Goal: Task Accomplishment & Management: Complete application form

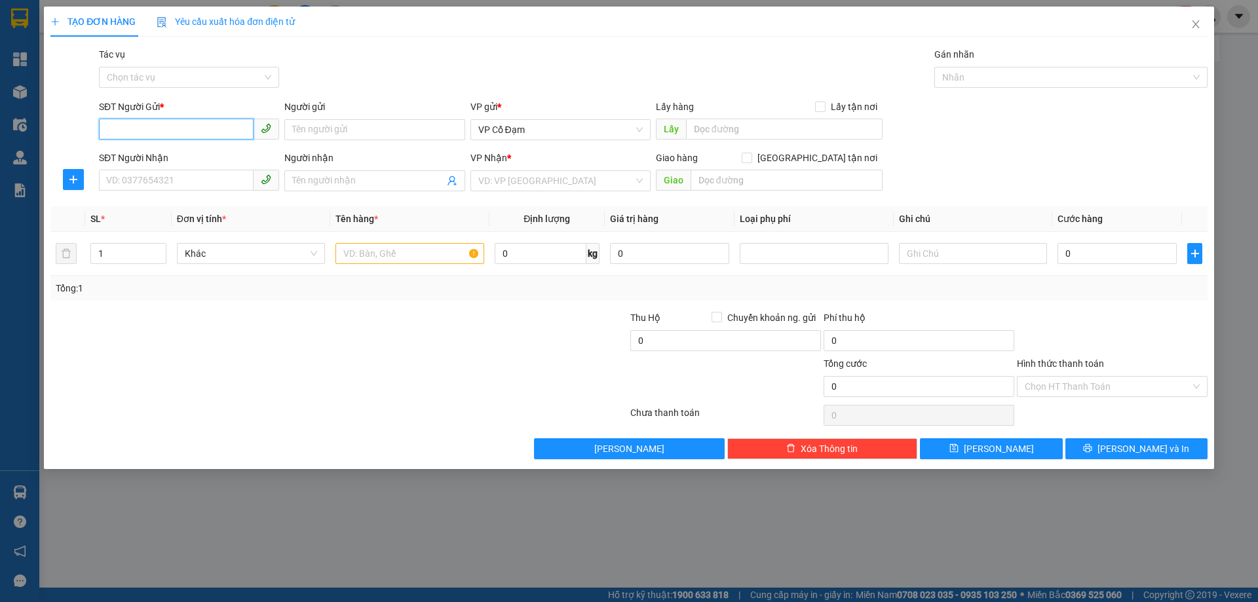
click at [202, 126] on input "SĐT Người Gửi *" at bounding box center [176, 129] width 155 height 21
type input "0976836767"
click at [195, 181] on input "SĐT Người Nhận" at bounding box center [176, 180] width 155 height 21
click at [210, 184] on input "0773356949" at bounding box center [176, 180] width 155 height 21
type input "0773356949"
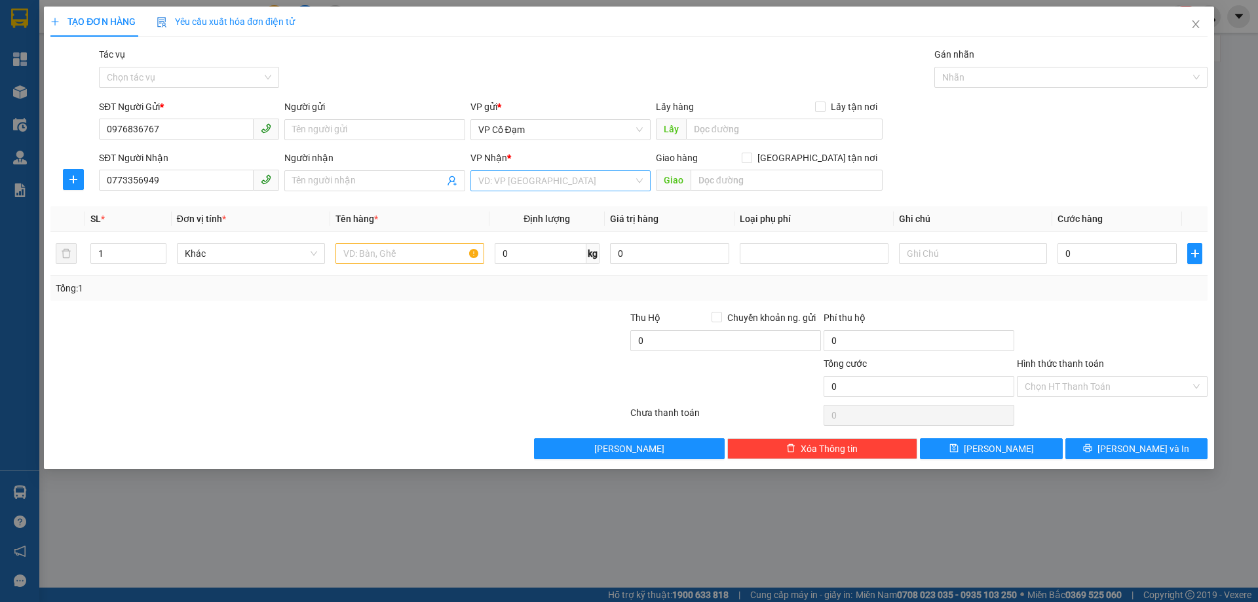
click at [573, 187] on input "search" at bounding box center [555, 181] width 155 height 20
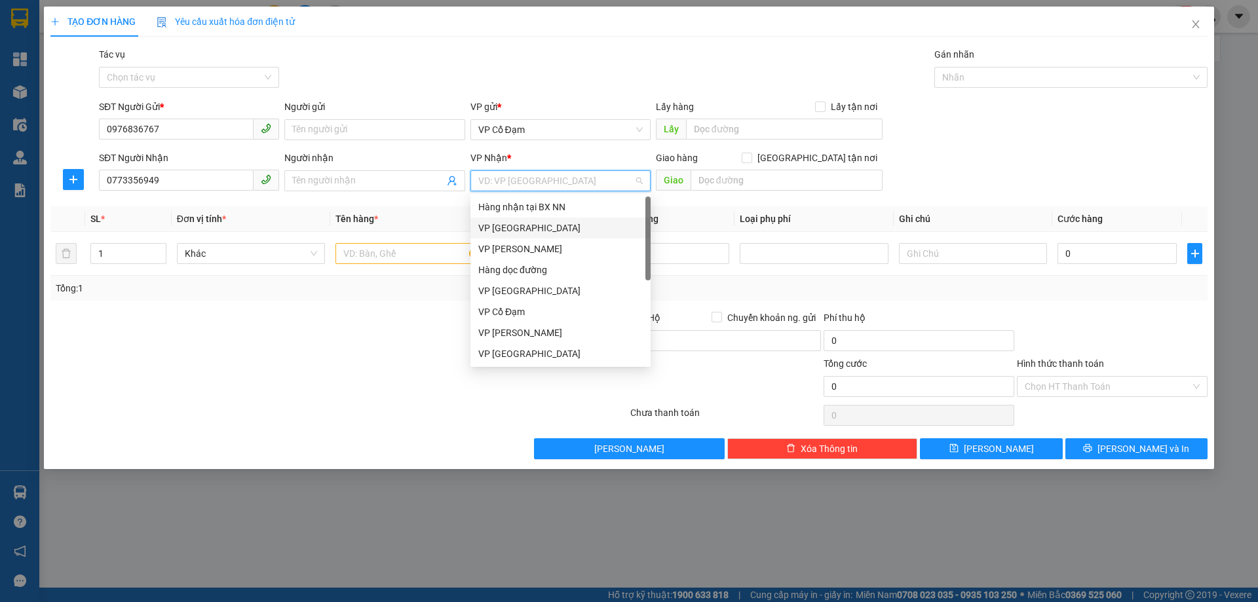
click at [551, 228] on div "VP [GEOGRAPHIC_DATA]" at bounding box center [560, 228] width 165 height 14
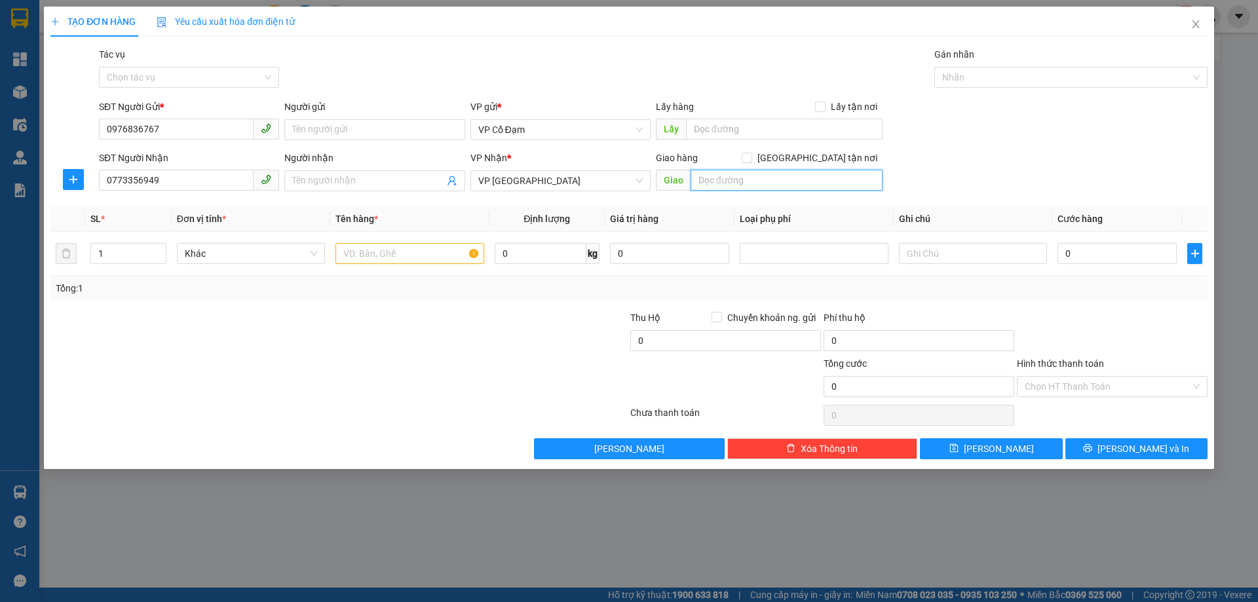
click at [738, 185] on input "text" at bounding box center [787, 180] width 192 height 21
type input "[PERSON_NAME]"
click at [1057, 377] on input "Hình thức thanh toán" at bounding box center [1108, 387] width 166 height 20
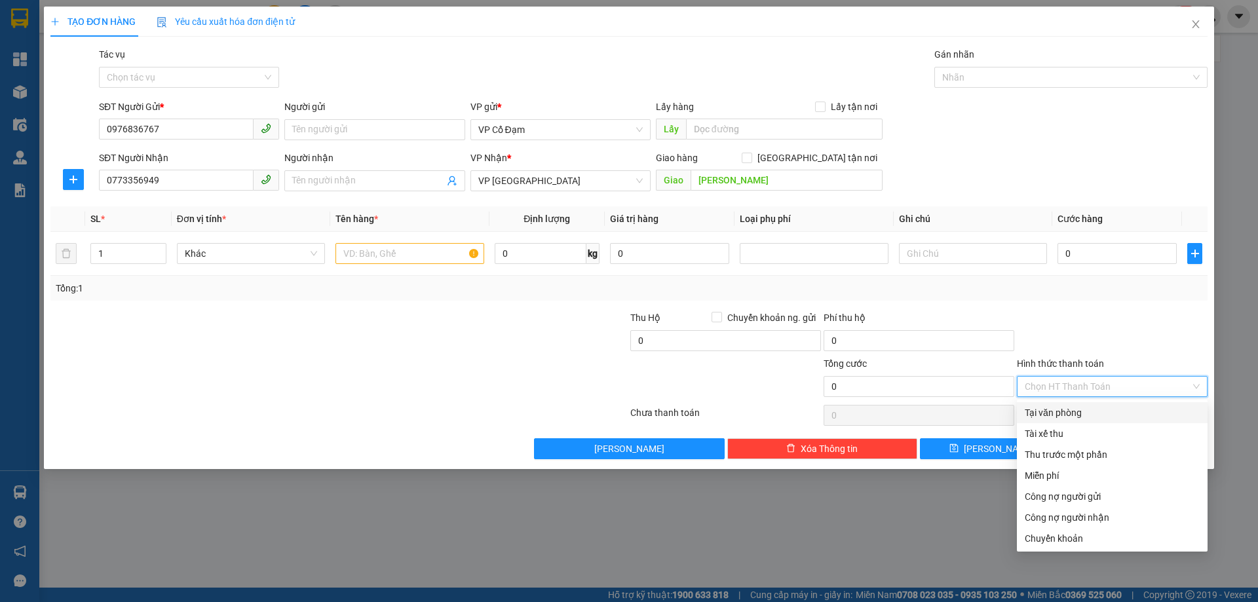
click at [1081, 414] on div "Tại văn phòng" at bounding box center [1112, 413] width 175 height 14
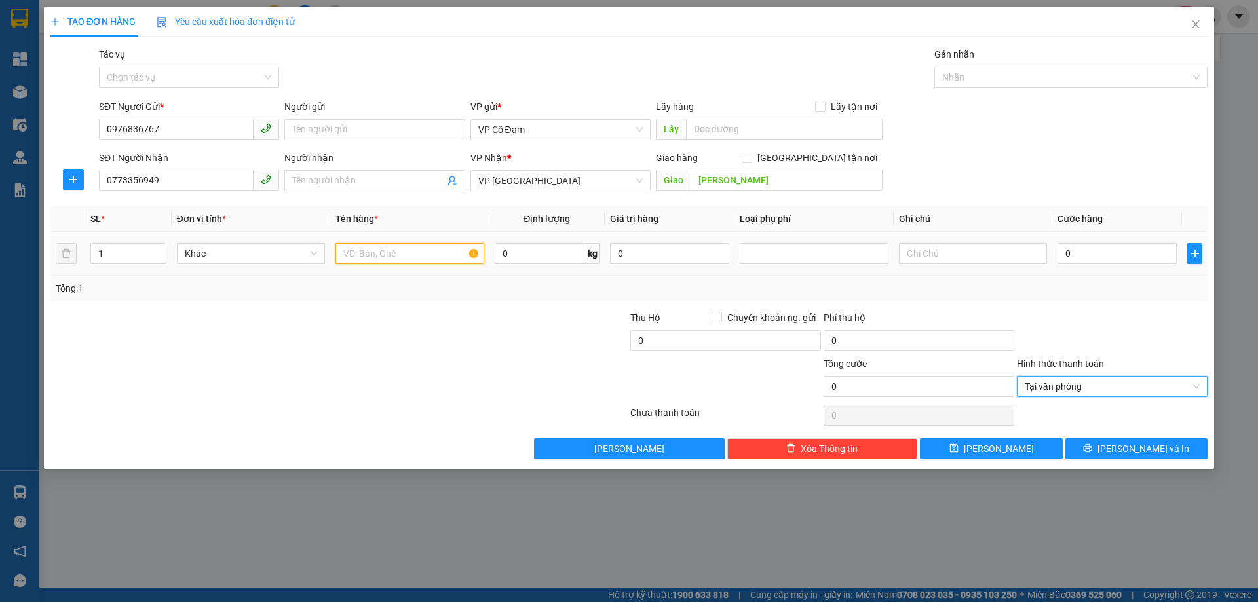
click at [404, 260] on input "text" at bounding box center [410, 253] width 148 height 21
type input "1 PB Giay to"
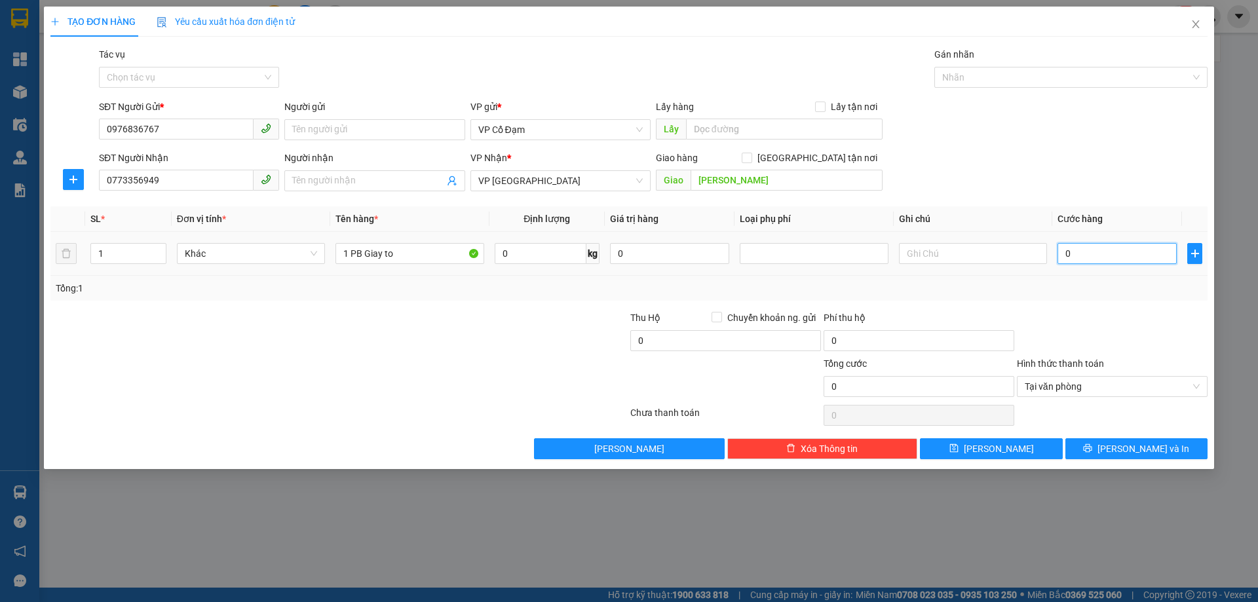
click at [1105, 258] on input "0" at bounding box center [1117, 253] width 119 height 21
type input "3"
type input "30"
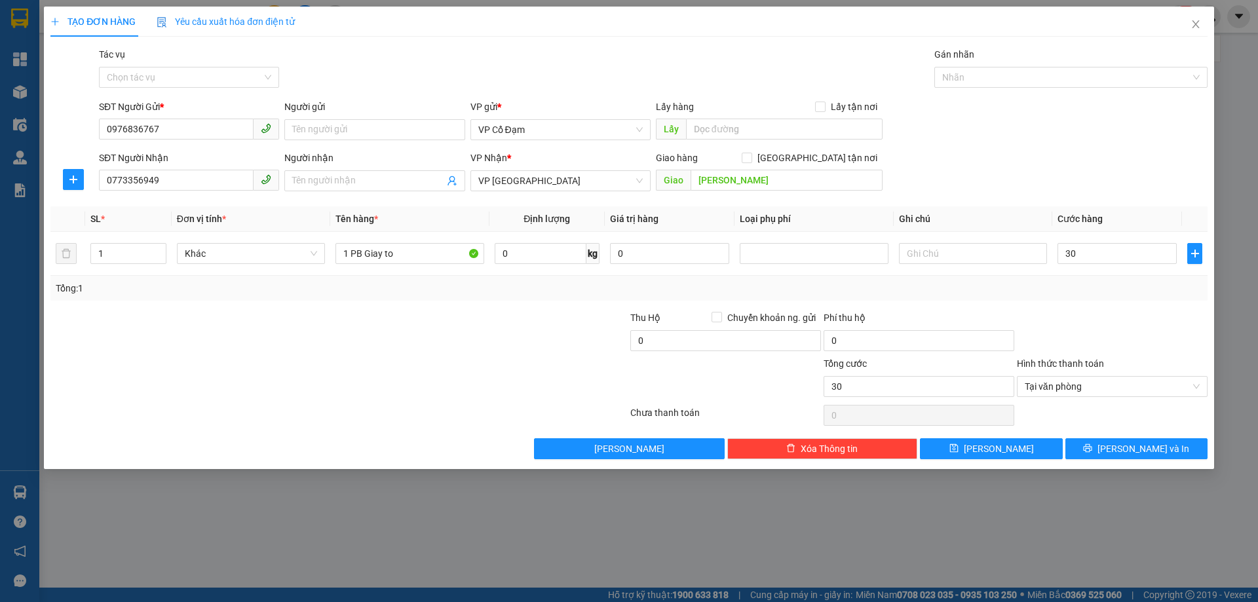
type input "30.000"
click at [1100, 292] on div "Tổng: 1" at bounding box center [629, 288] width 1147 height 14
click at [1008, 448] on button "[PERSON_NAME]" at bounding box center [991, 448] width 142 height 21
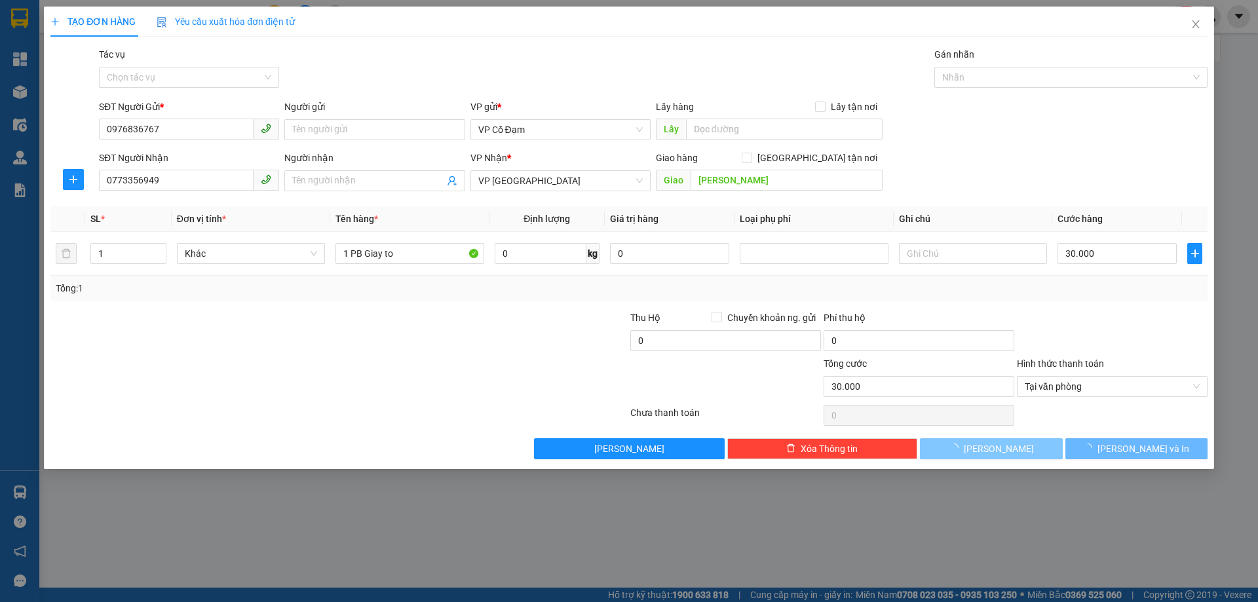
type input "0"
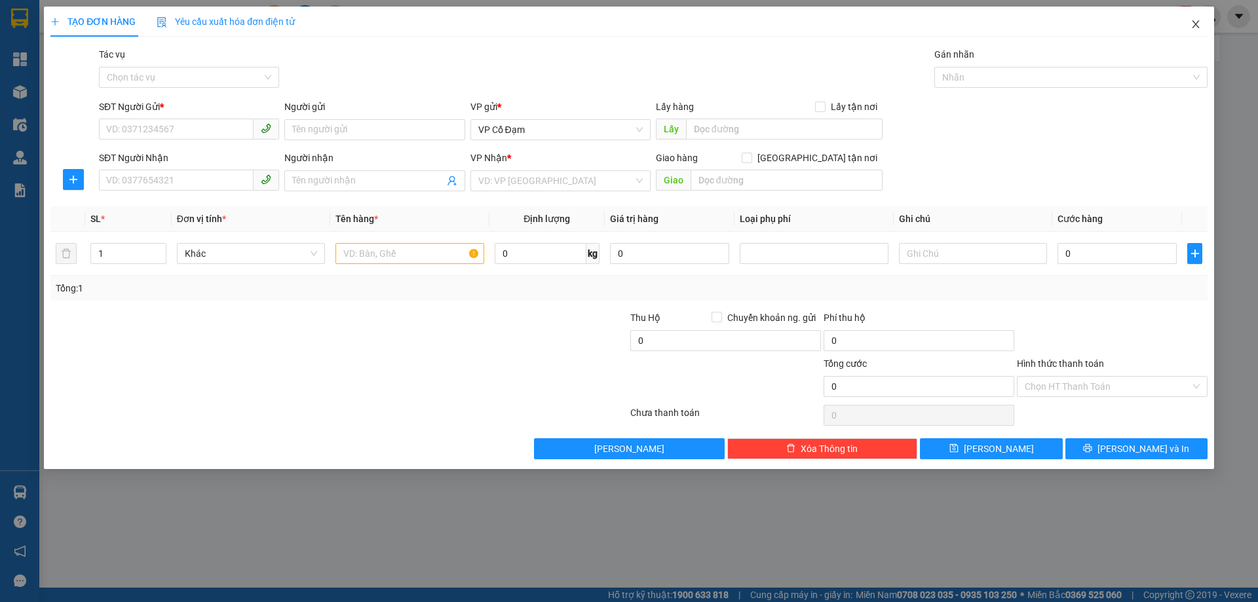
click at [1194, 21] on icon "close" at bounding box center [1196, 24] width 10 height 10
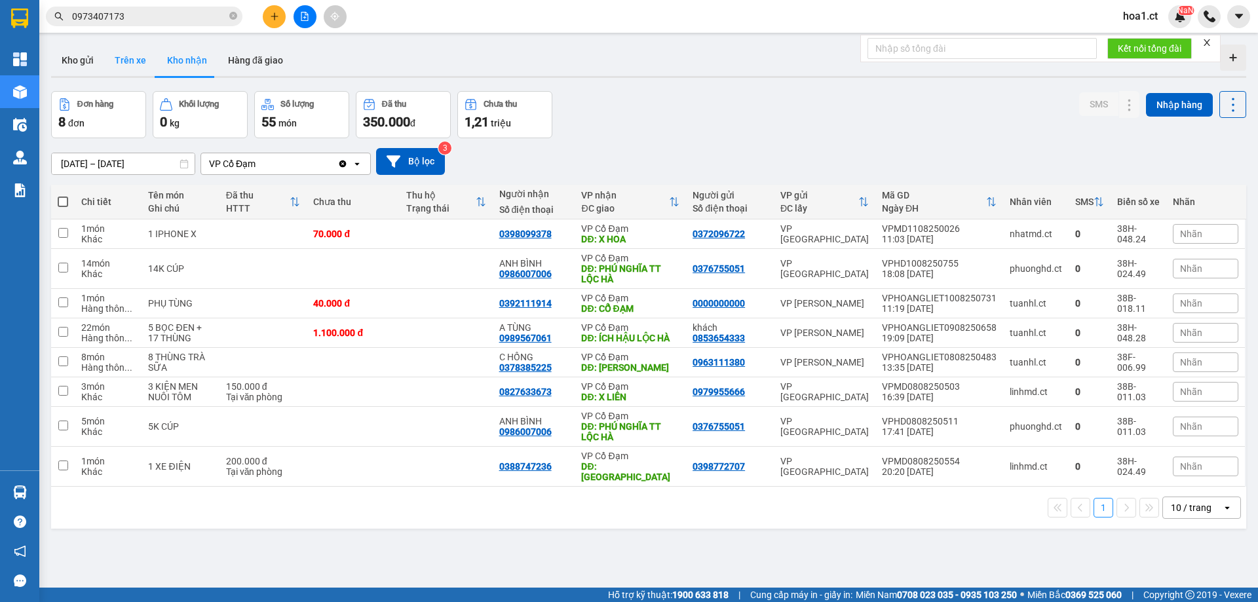
click at [126, 60] on button "Trên xe" at bounding box center [130, 60] width 52 height 31
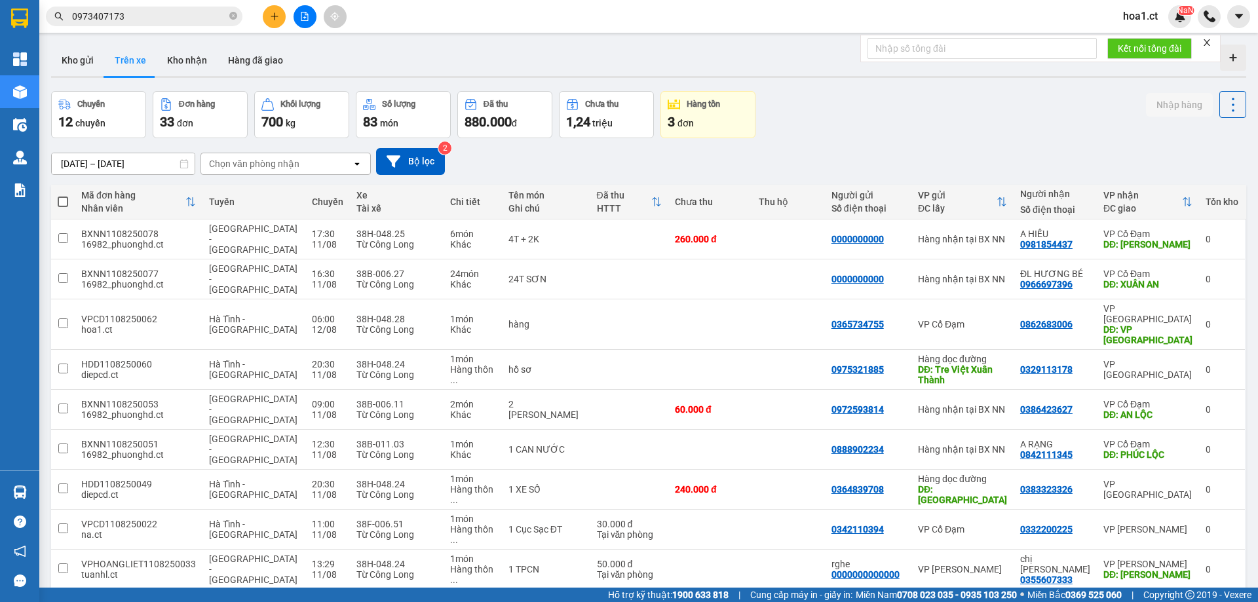
click at [834, 140] on div "[DATE] – [DATE] Press the down arrow key to interact with the calendar and sele…" at bounding box center [649, 161] width 1196 height 47
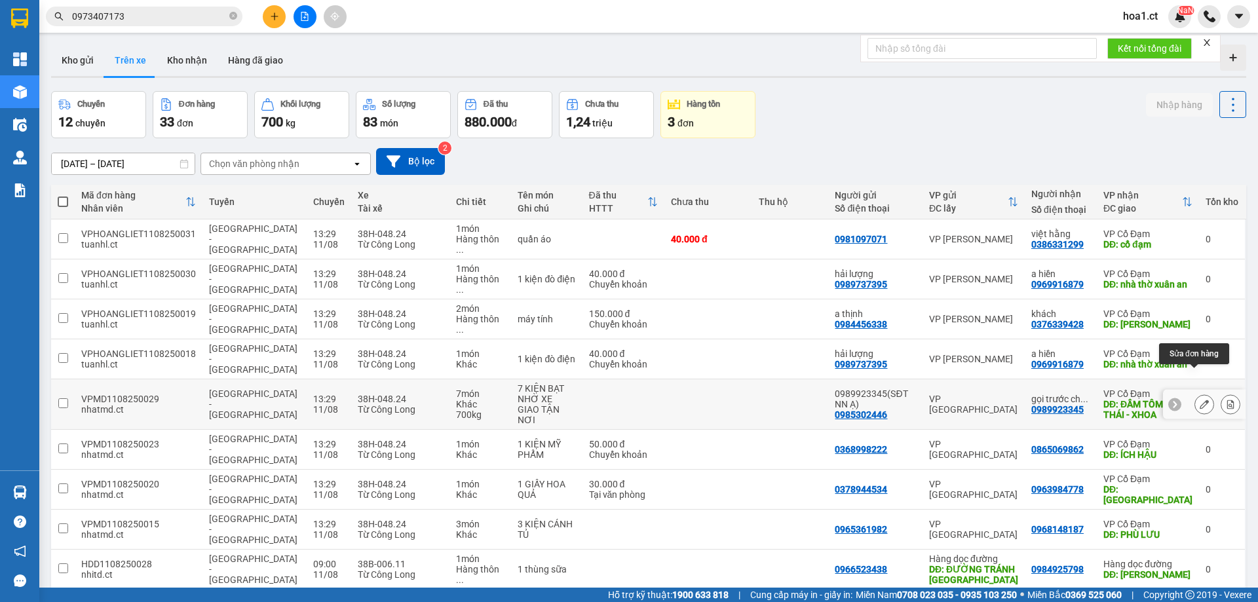
click at [1200, 400] on icon at bounding box center [1204, 404] width 9 height 9
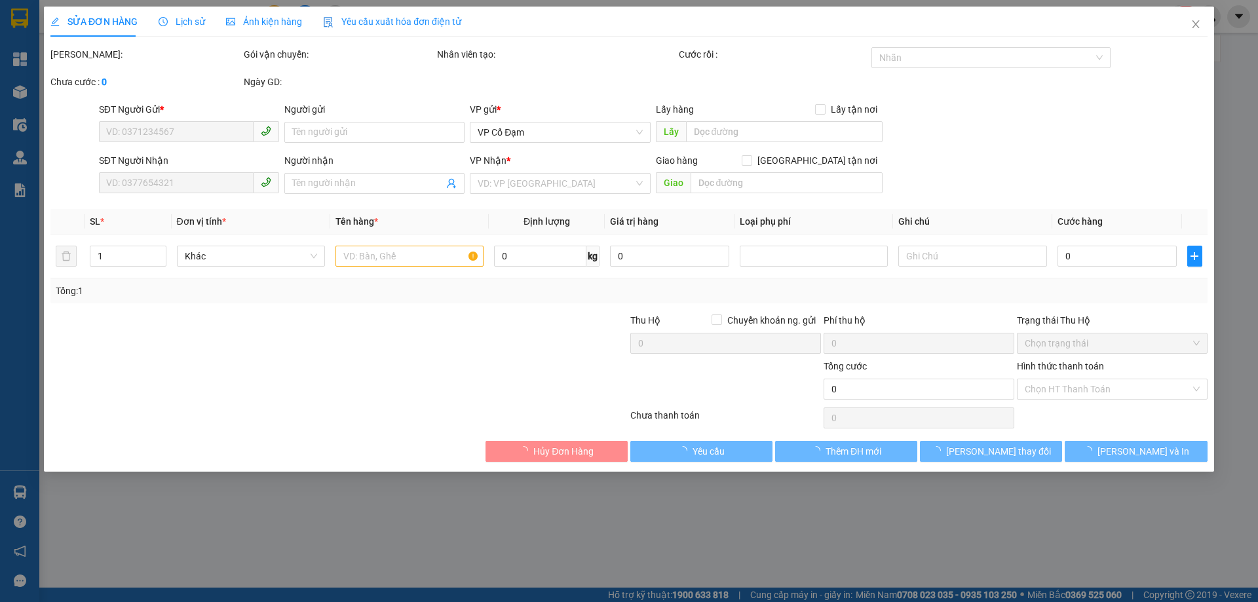
type input "0985302446"
type input "0989923345(SĐT NN Ạ)"
type input "0989923345"
type input "gọi trước cho khách 2 tiếng"
type input "ĐẦM TÔM ANH THÁI - XHOA"
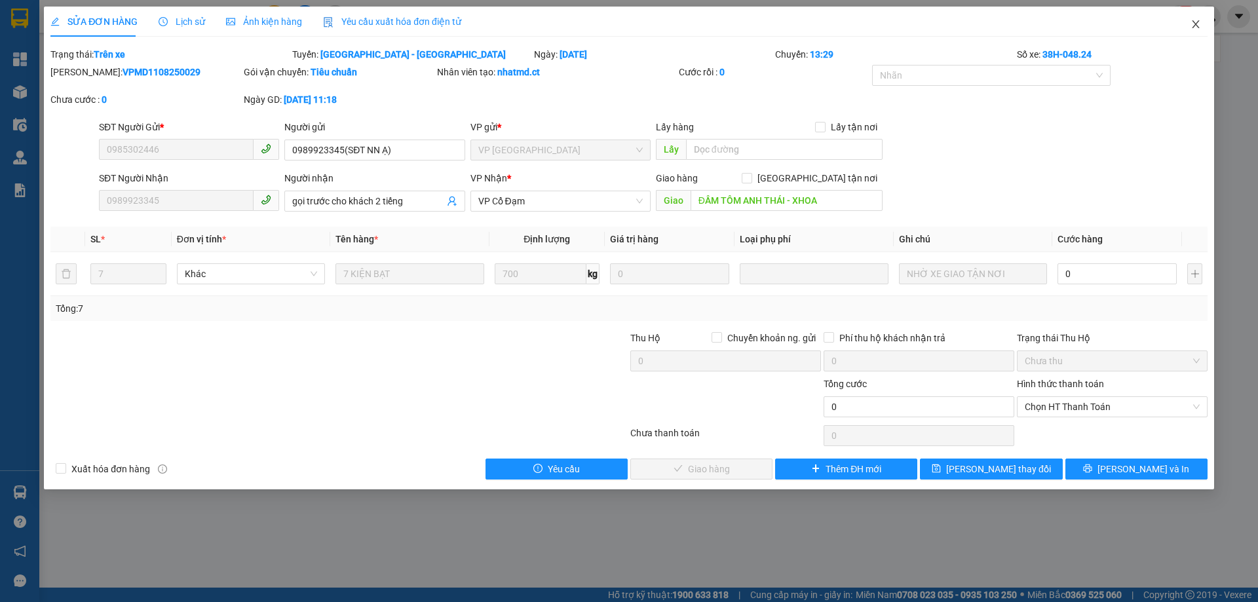
click at [1199, 18] on span "Close" at bounding box center [1196, 25] width 37 height 37
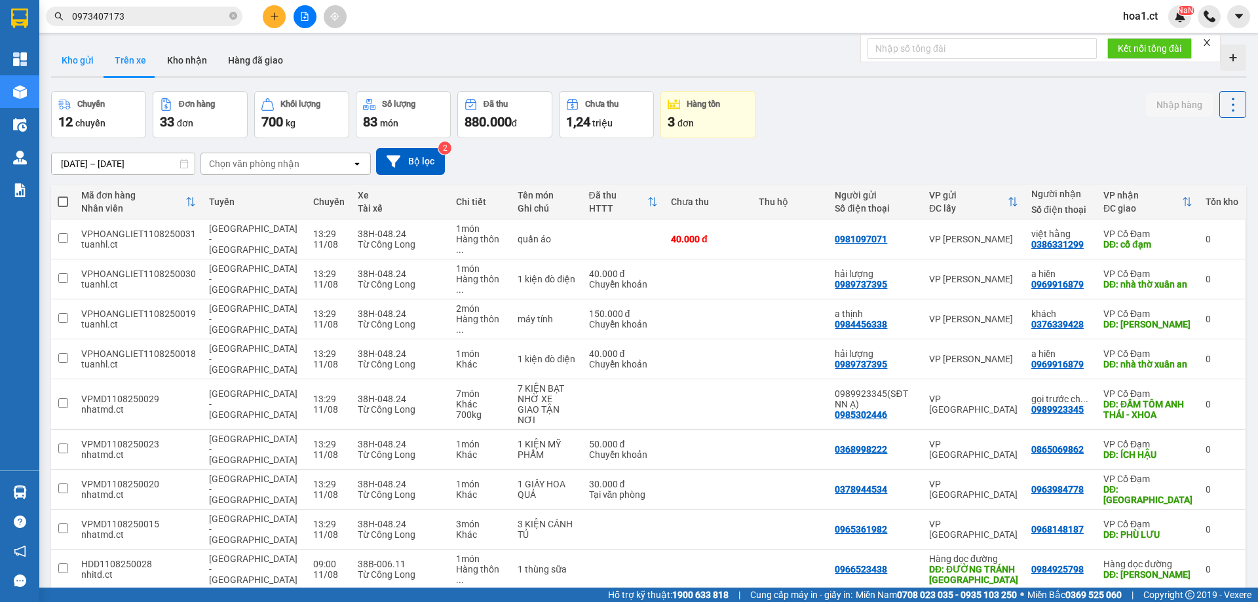
click at [86, 60] on button "Kho gửi" at bounding box center [77, 60] width 53 height 31
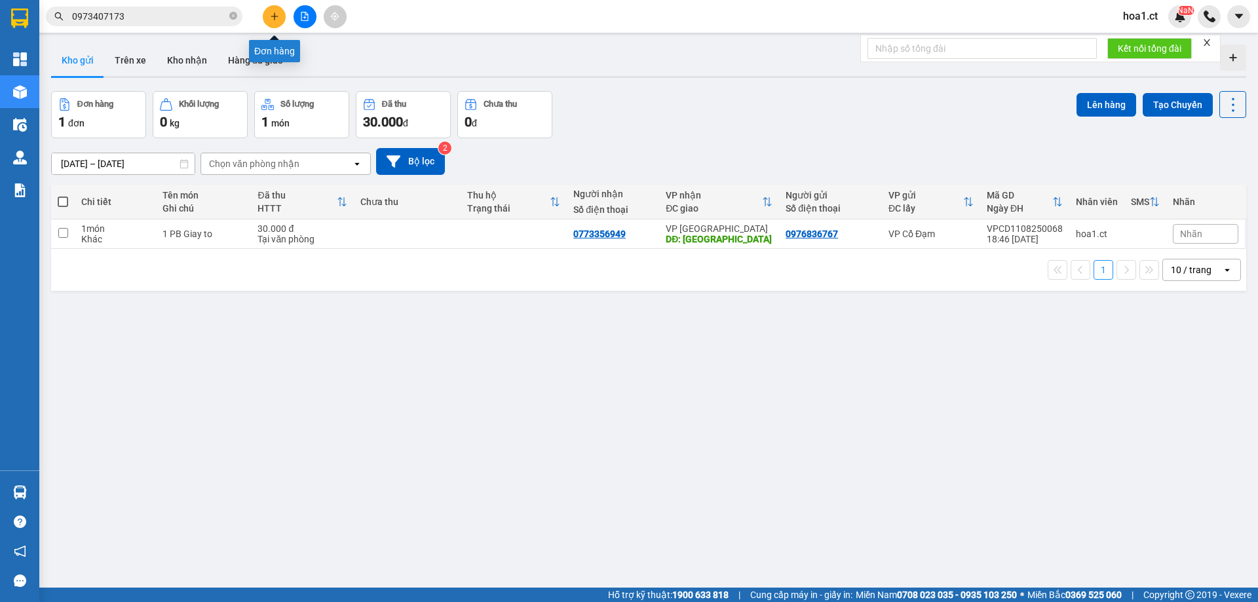
click at [273, 16] on icon "plus" at bounding box center [274, 16] width 9 height 9
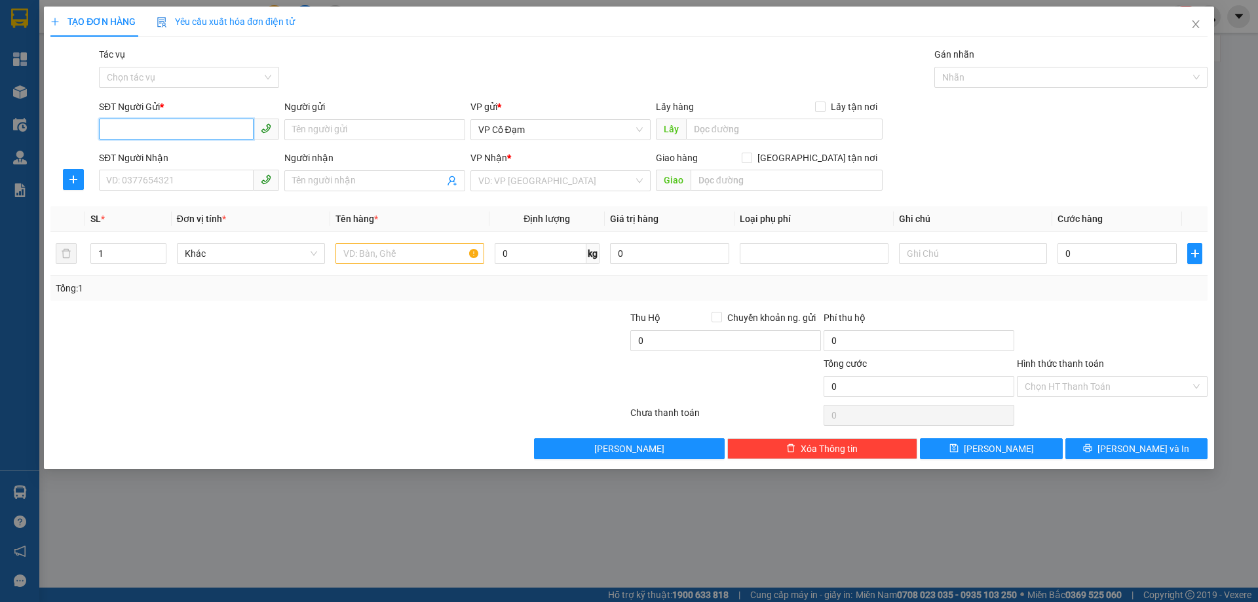
click at [176, 130] on input "SĐT Người Gửi *" at bounding box center [176, 129] width 155 height 21
click at [176, 160] on div "0348009331" at bounding box center [189, 156] width 165 height 14
type input "0348009331"
type input "0966695549"
type input "C TRANG"
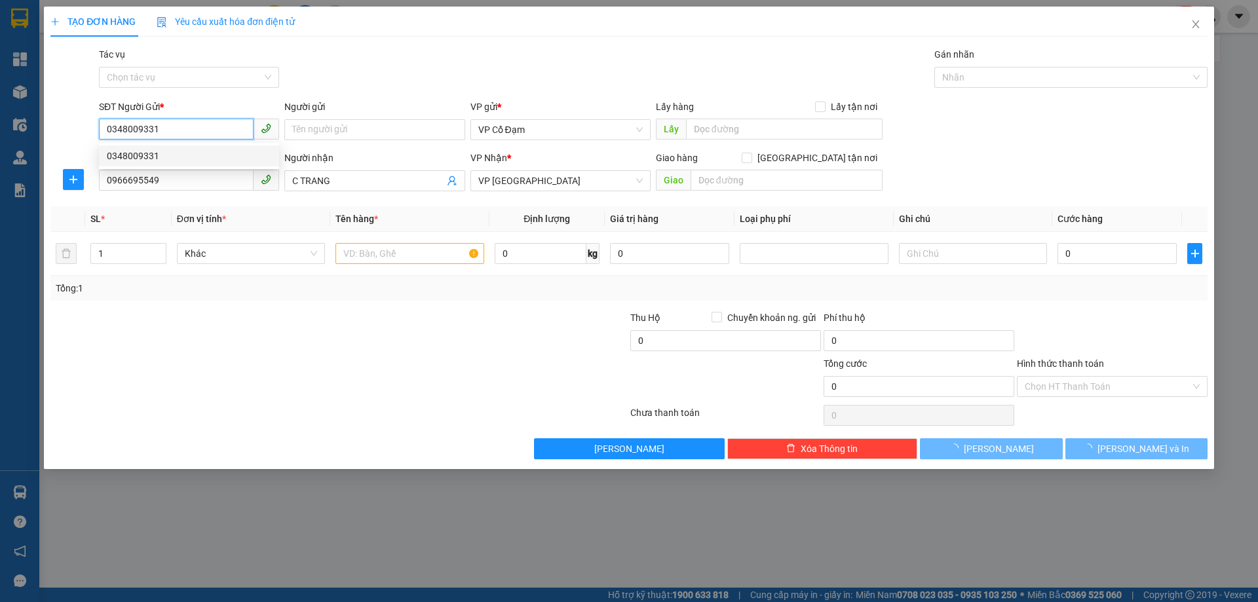
type input "80.000"
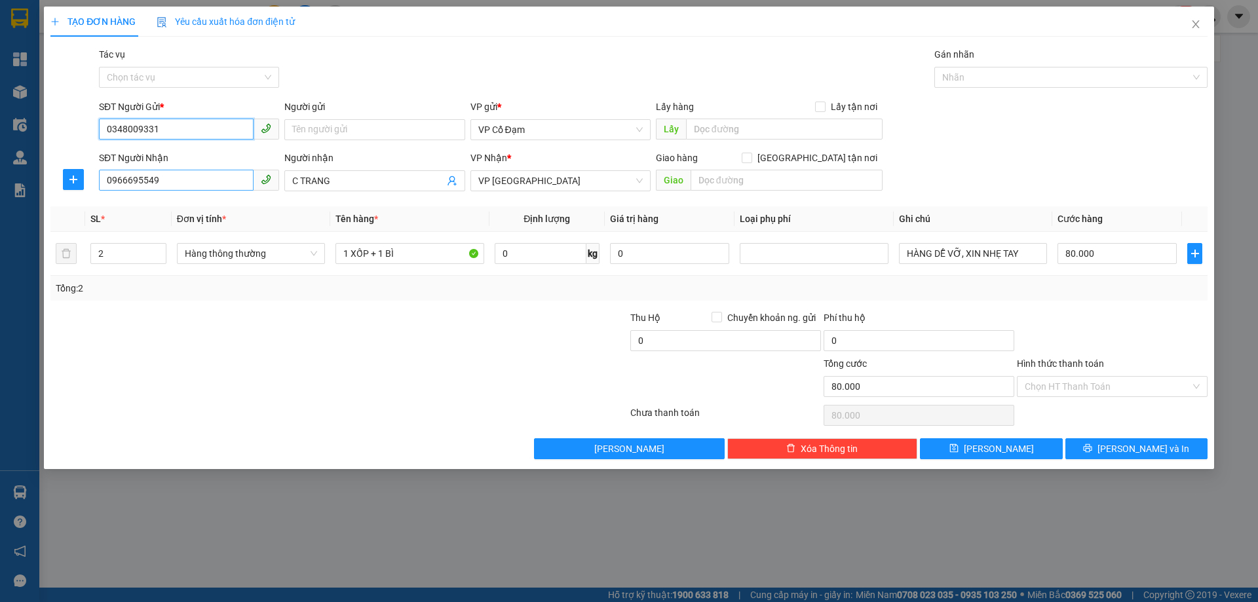
type input "0348009331"
click at [185, 187] on input "0966695549" at bounding box center [176, 180] width 155 height 21
click at [191, 300] on div "Tổng: 2" at bounding box center [628, 288] width 1157 height 25
click at [794, 179] on input "text" at bounding box center [787, 180] width 192 height 21
type input "v"
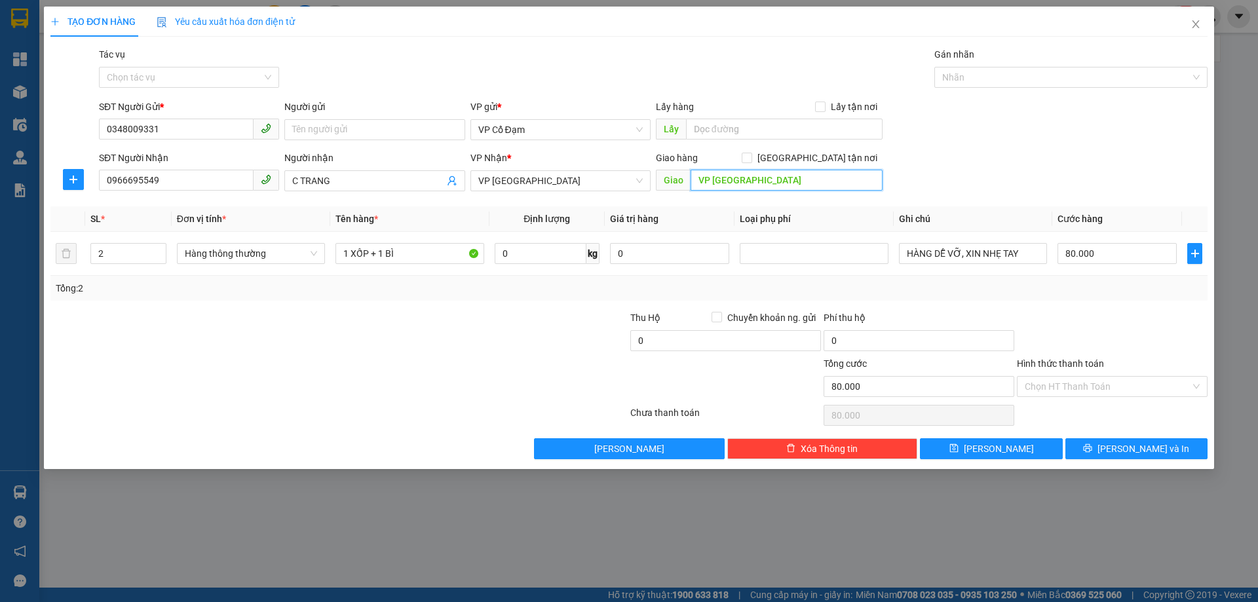
type input "VP [GEOGRAPHIC_DATA]"
click at [1022, 179] on div "SĐT Người Nhận 0966695549 Người nhận C TRANG VP Nhận * VP Hà [GEOGRAPHIC_DATA] …" at bounding box center [653, 174] width 1114 height 46
click at [1061, 385] on input "Hình thức thanh toán" at bounding box center [1108, 387] width 166 height 20
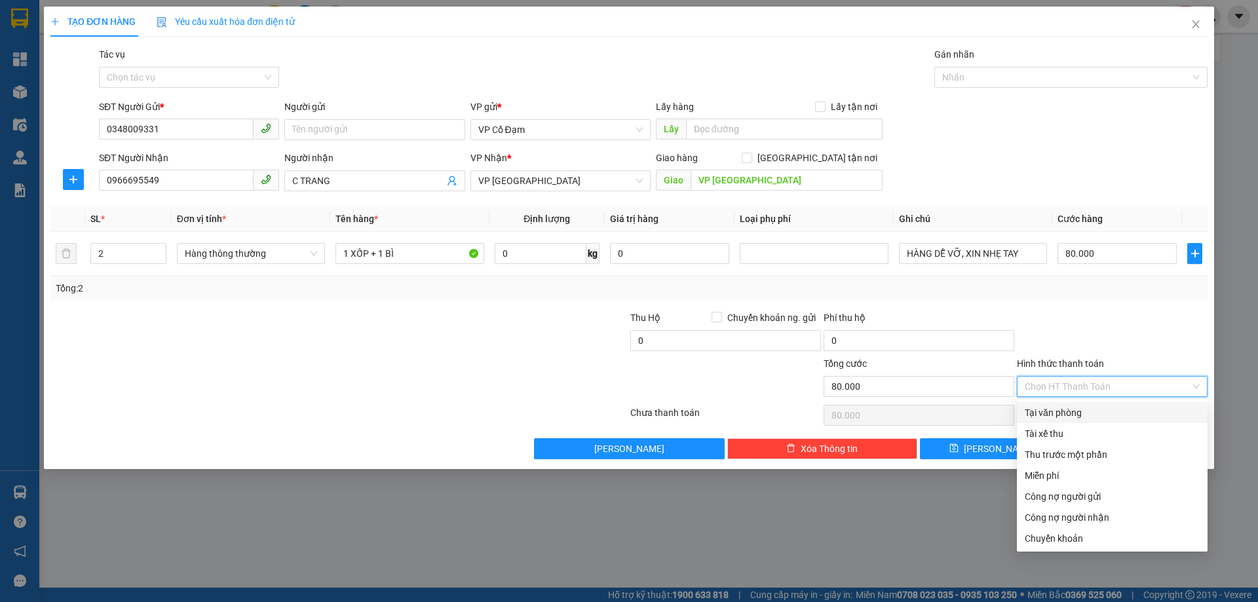
click at [1060, 412] on div "Tại văn phòng" at bounding box center [1112, 413] width 175 height 14
type input "0"
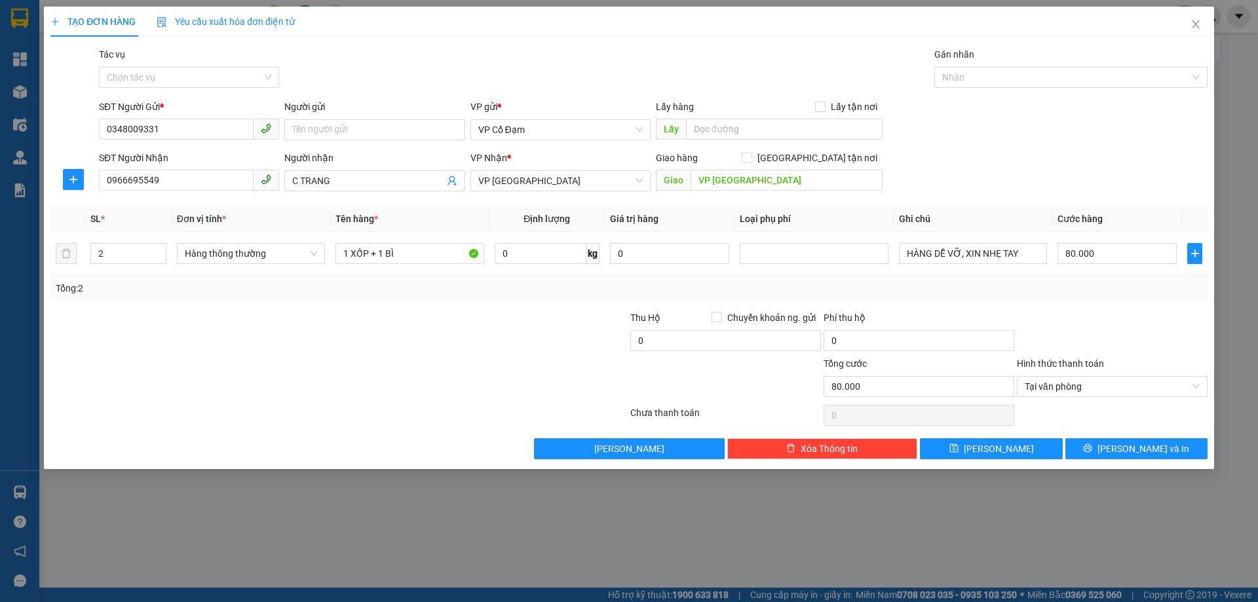
click at [1004, 296] on div "Tổng: 2" at bounding box center [628, 288] width 1157 height 25
click at [1159, 454] on span "[PERSON_NAME] và In" at bounding box center [1144, 449] width 92 height 14
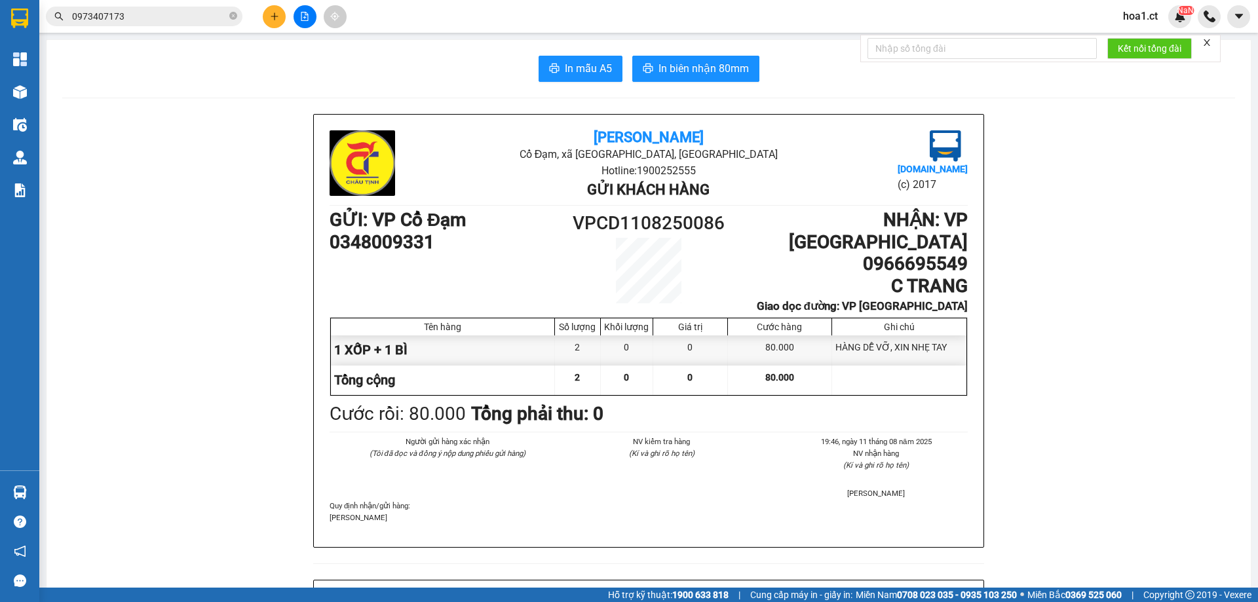
click at [275, 16] on icon "plus" at bounding box center [274, 16] width 7 height 1
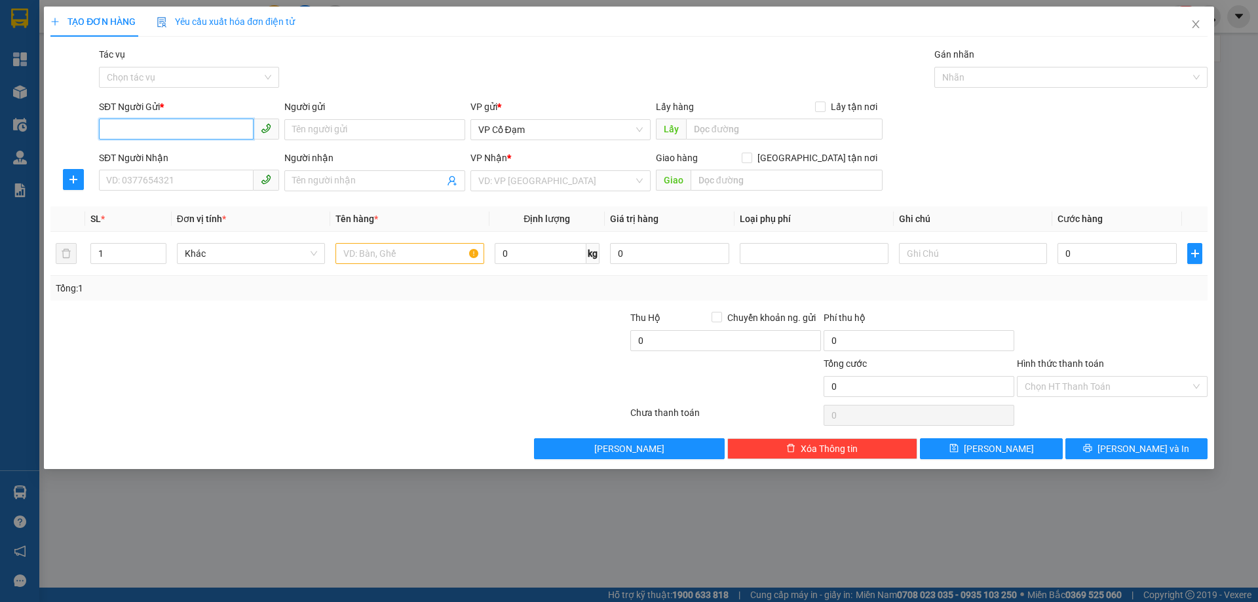
click at [167, 126] on input "SĐT Người Gửi *" at bounding box center [176, 129] width 155 height 21
type input "0978442087"
click at [146, 179] on input "SĐT Người Nhận" at bounding box center [176, 180] width 155 height 21
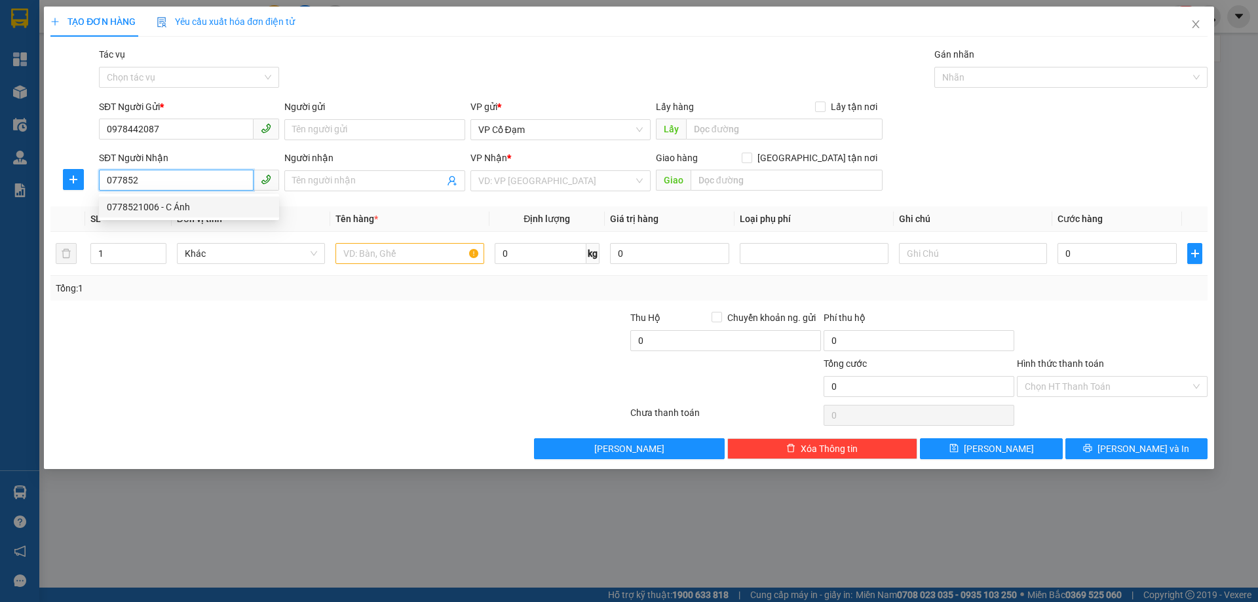
click at [216, 208] on div "0778521006 - C Ánh" at bounding box center [189, 207] width 165 height 14
type input "0778521006"
type input "C Ánh"
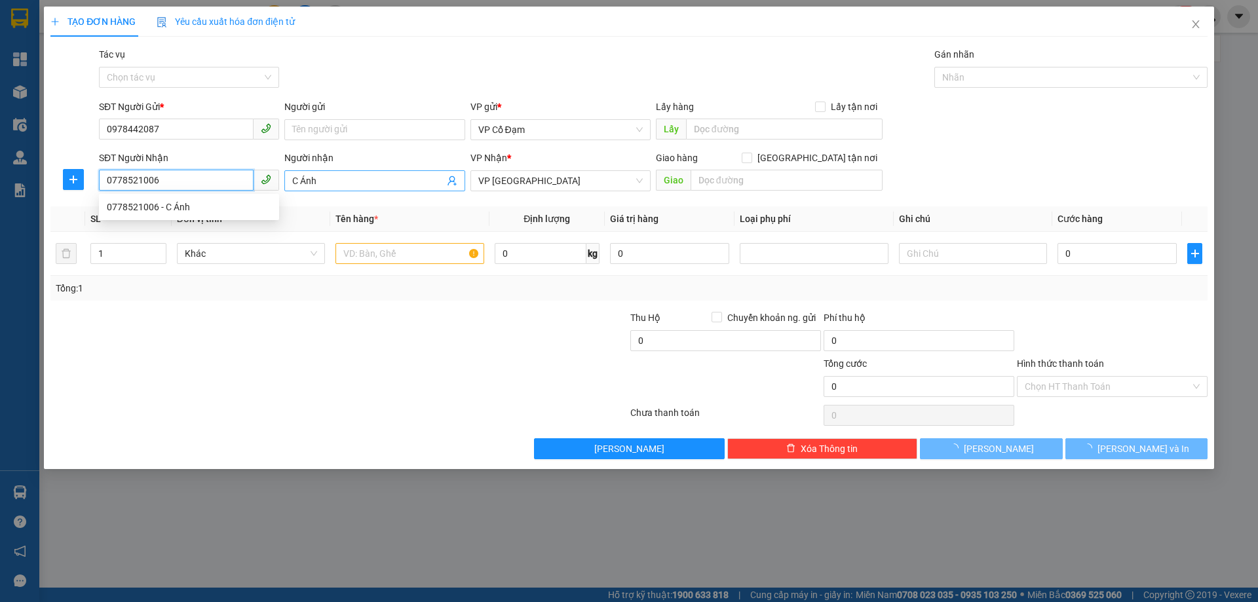
type input "40.000"
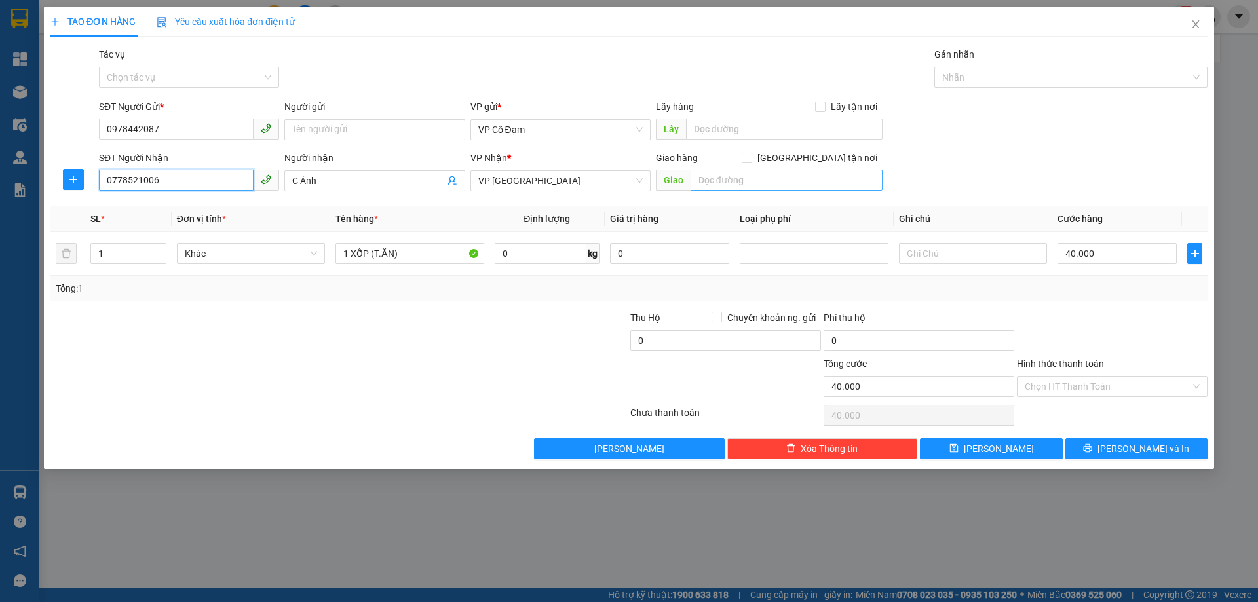
type input "0778521006"
click at [775, 183] on input "text" at bounding box center [787, 180] width 192 height 21
type input "VP [GEOGRAPHIC_DATA]"
click at [982, 168] on div "SĐT Người Nhận 0778521006 Người nhận C Ánh VP Nhận * VP [PERSON_NAME] hàng Giao…" at bounding box center [653, 174] width 1114 height 46
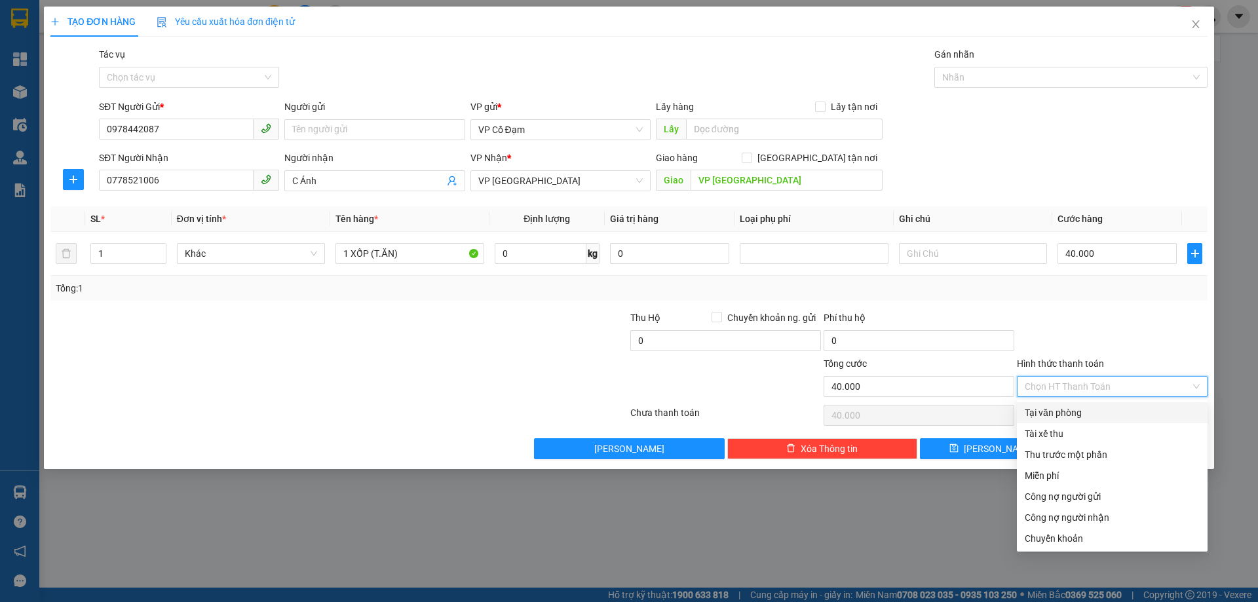
click at [1032, 389] on input "Hình thức thanh toán" at bounding box center [1108, 387] width 166 height 20
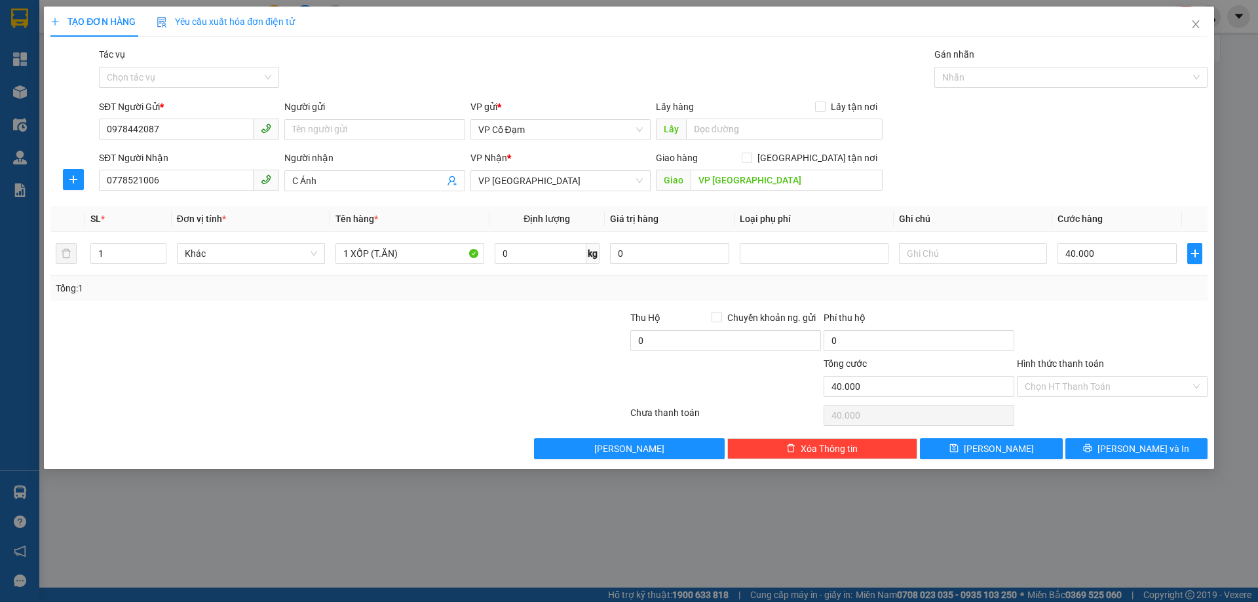
click at [1039, 363] on label "Hình thức thanh toán" at bounding box center [1060, 364] width 87 height 10
click at [1039, 377] on input "Hình thức thanh toán" at bounding box center [1108, 387] width 166 height 20
click at [407, 256] on input "1 XỐP (T.ĂN)" at bounding box center [410, 253] width 148 height 21
type input "1 XỐP (T.ĂN) 7kg"
click at [1047, 386] on input "Hình thức thanh toán" at bounding box center [1108, 387] width 166 height 20
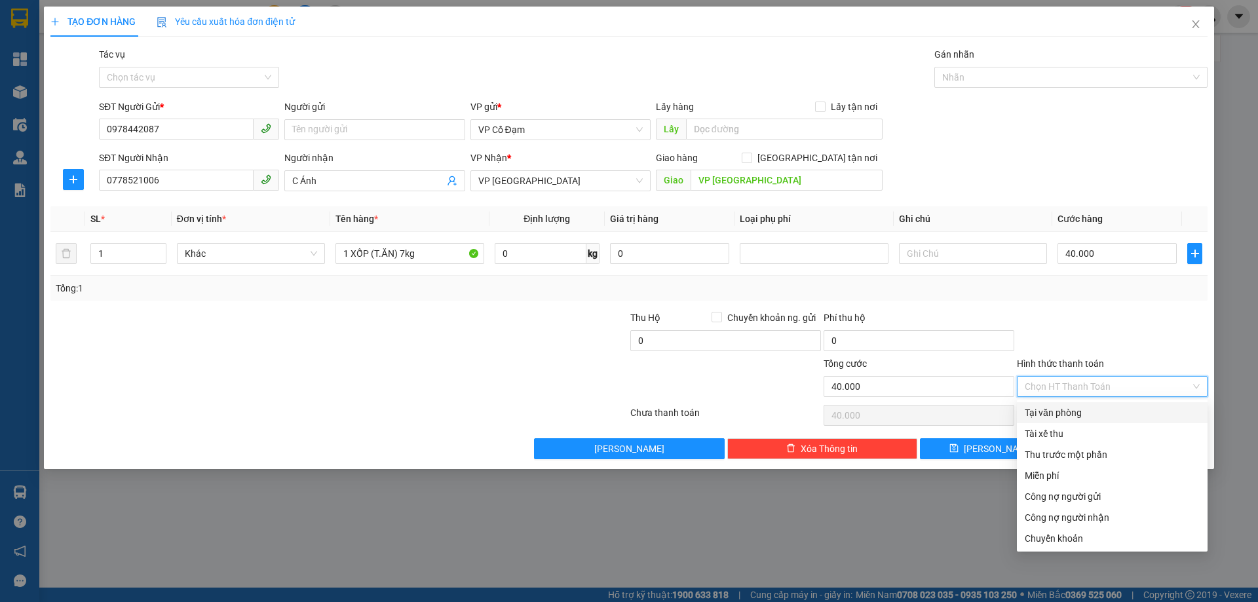
click at [1056, 413] on div "Tại văn phòng" at bounding box center [1112, 413] width 175 height 14
type input "0"
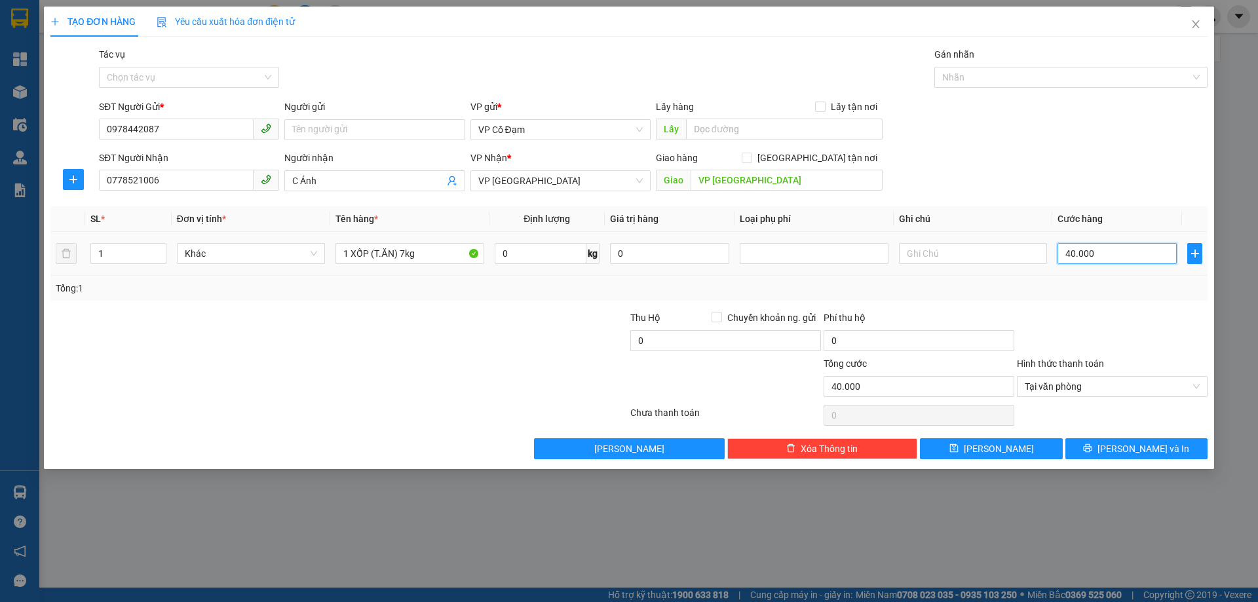
click at [1102, 256] on input "40.000" at bounding box center [1117, 253] width 119 height 21
type input "3"
type input "30"
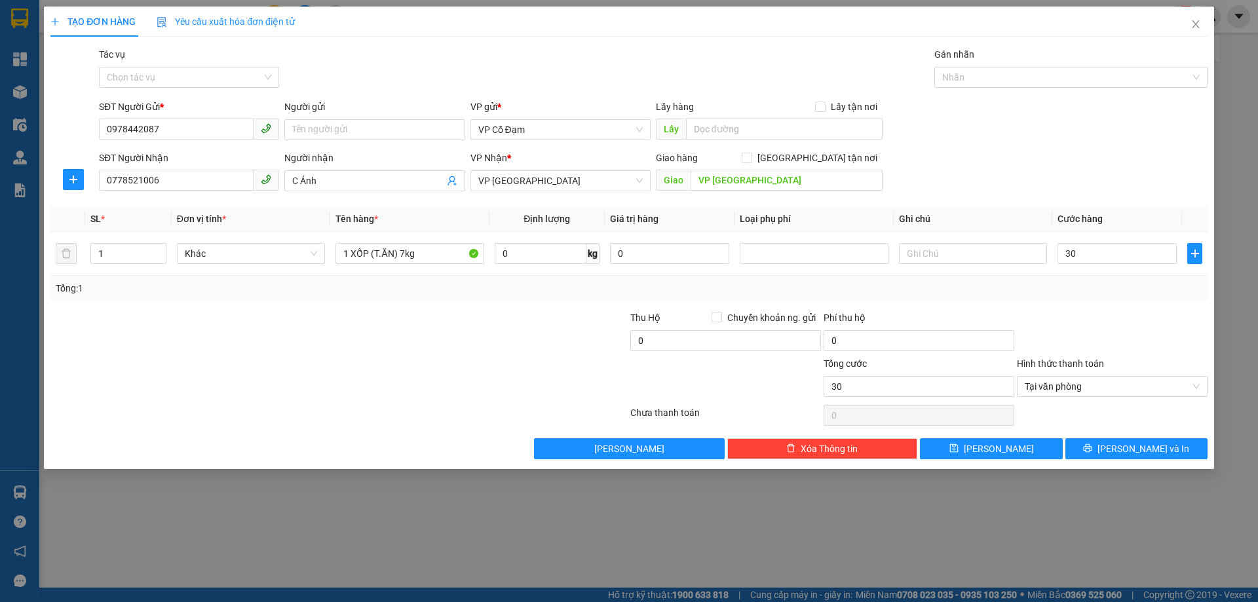
type input "30.000"
click at [1009, 163] on div "SĐT Người Nhận 0778521006 Người nhận C Ánh VP Nhận * VP [PERSON_NAME] hàng Giao…" at bounding box center [653, 174] width 1114 height 46
click at [1156, 451] on span "[PERSON_NAME] và In" at bounding box center [1144, 449] width 92 height 14
